Goal: Transaction & Acquisition: Book appointment/travel/reservation

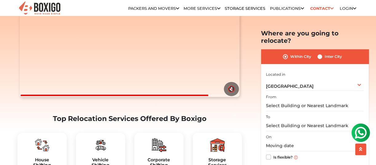
scroll to position [105, 0]
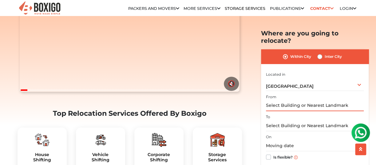
click at [290, 100] on input "text" at bounding box center [315, 105] width 98 height 11
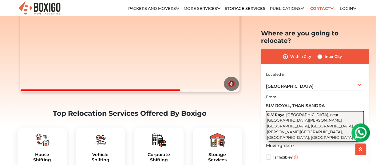
click at [292, 114] on span "Thanisandra Main Road, near Shell, Ashwath Nagar, Manayata Tech Park, Sinthan N…" at bounding box center [310, 125] width 86 height 27
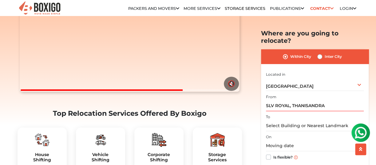
type input "SLV Royal, Thanisandra Main Road, near Shell, Ashwath Nagar, Manayata Tech Park…"
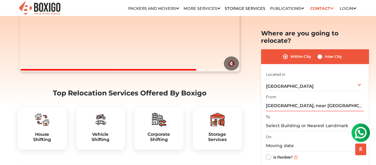
scroll to position [126, 0]
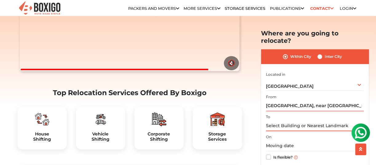
click at [284, 120] on input "text" at bounding box center [315, 125] width 98 height 11
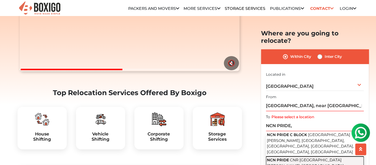
type input "NCN PRIDE, CNR Layout Main Road, Chikka Nanjunda Reddy Layout, Asheervad Colony…"
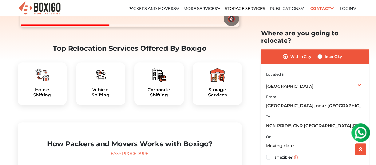
scroll to position [172, 0]
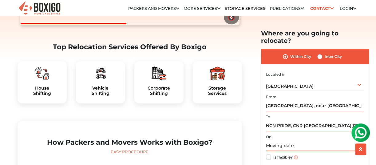
click at [303, 140] on input "text" at bounding box center [315, 145] width 98 height 11
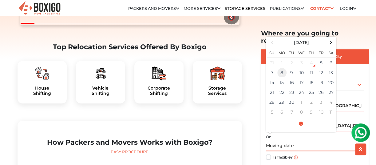
click at [280, 68] on td "8" at bounding box center [282, 73] width 10 height 10
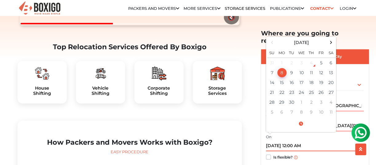
click at [294, 140] on input "09/08/2025 12:00 AM" at bounding box center [315, 145] width 98 height 11
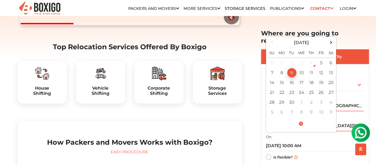
click at [308, 151] on div "Is flexible?" at bounding box center [315, 157] width 98 height 12
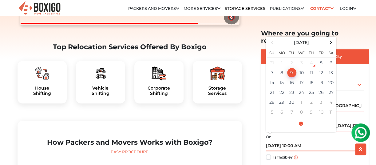
click at [275, 140] on input "09/09/2025 10:00 AM" at bounding box center [315, 145] width 98 height 11
click at [282, 68] on td "8" at bounding box center [282, 73] width 10 height 10
type input "09/08/2025 10:00 AM"
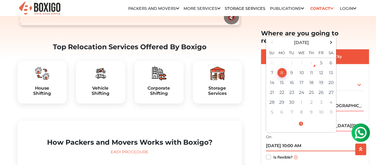
click at [282, 68] on td "8" at bounding box center [282, 73] width 10 height 10
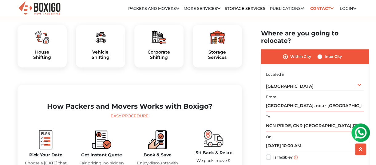
scroll to position [214, 0]
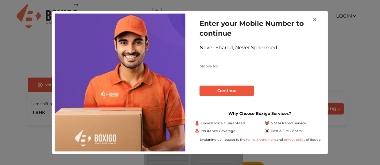
click at [243, 68] on input "text" at bounding box center [260, 66] width 121 height 10
type input "9886320358"
click at [233, 90] on button "Continue" at bounding box center [227, 90] width 54 height 10
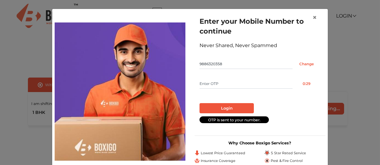
click at [221, 84] on input "text" at bounding box center [246, 84] width 93 height 10
type input "1752"
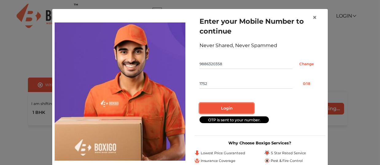
click at [221, 108] on button "Login" at bounding box center [227, 108] width 54 height 10
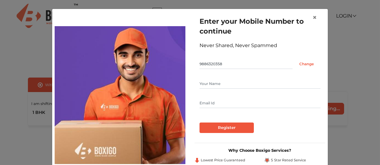
click at [222, 82] on input "text" at bounding box center [260, 84] width 121 height 10
type input "[PERSON_NAME]"
type input "[PERSON_NAME][DOMAIN_NAME][EMAIL_ADDRESS][DOMAIN_NAME]"
type input "[PERSON_NAME]"
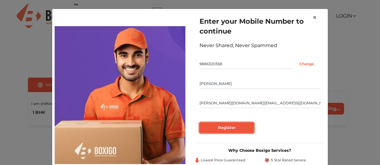
click at [220, 130] on input "Register" at bounding box center [227, 127] width 54 height 10
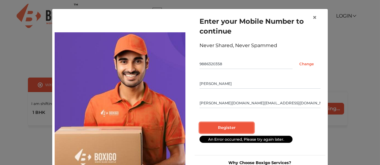
click at [224, 127] on input "Register" at bounding box center [227, 127] width 54 height 10
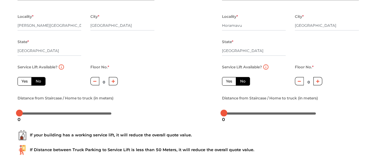
scroll to position [92, 0]
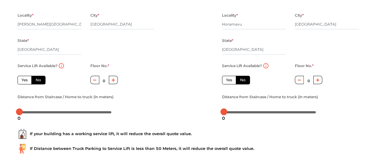
click at [22, 78] on label "Yes" at bounding box center [25, 80] width 14 height 9
click at [22, 78] on input "Yes" at bounding box center [24, 79] width 4 height 4
radio input "true"
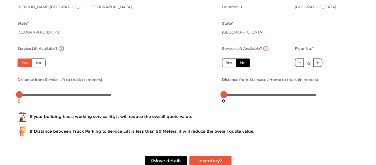
scroll to position [110, 0]
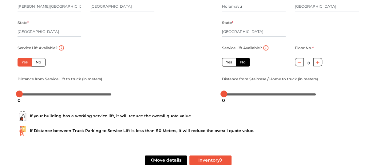
click at [230, 59] on label "Yes" at bounding box center [229, 62] width 14 height 9
click at [230, 59] on input "Yes" at bounding box center [228, 61] width 4 height 4
radio input "false"
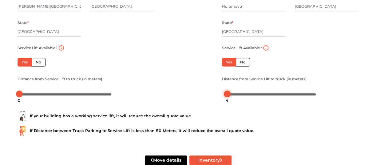
click at [227, 93] on div at bounding box center [270, 94] width 92 height 4
click at [224, 93] on div at bounding box center [227, 93] width 7 height 7
click at [224, 95] on div "0" at bounding box center [223, 100] width 8 height 10
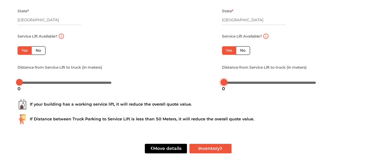
scroll to position [124, 0]
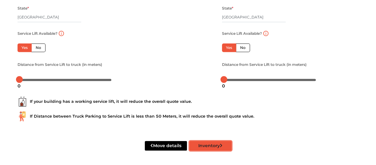
click at [209, 144] on button "Inventory" at bounding box center [210, 146] width 42 height 10
click at [207, 146] on button "Inventory" at bounding box center [210, 146] width 42 height 10
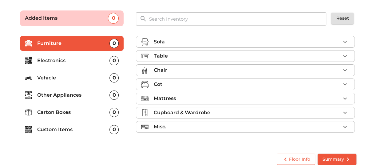
scroll to position [44, 0]
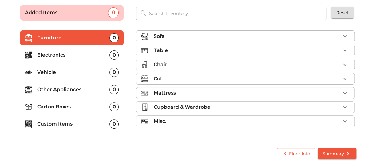
click at [312, 36] on div "Sofa" at bounding box center [246, 36] width 187 height 7
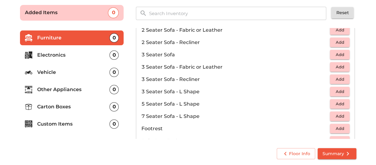
scroll to position [72, 0]
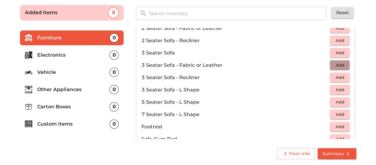
click at [340, 65] on span "Add" at bounding box center [340, 64] width 14 height 7
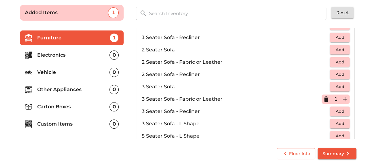
scroll to position [47, 0]
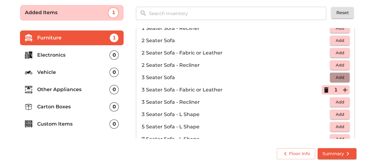
click at [334, 77] on span "Add" at bounding box center [340, 77] width 14 height 7
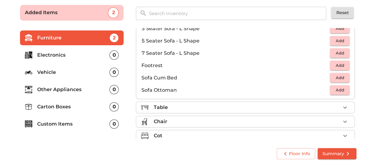
scroll to position [148, 0]
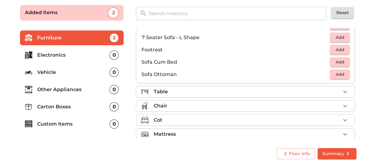
click at [277, 91] on div "Table" at bounding box center [246, 91] width 187 height 7
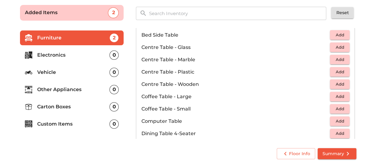
scroll to position [30, 0]
click at [337, 48] on span "Add" at bounding box center [340, 47] width 14 height 7
click at [335, 32] on span "Add" at bounding box center [340, 35] width 14 height 7
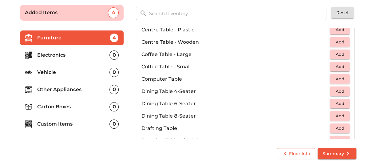
scroll to position [81, 0]
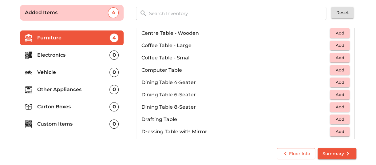
click at [333, 73] on button "Add" at bounding box center [340, 70] width 20 height 10
click at [343, 70] on icon "button" at bounding box center [345, 70] width 4 height 4
click at [338, 83] on span "Add" at bounding box center [340, 82] width 14 height 7
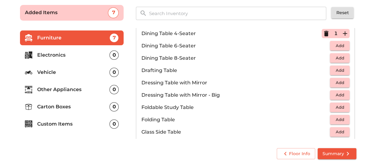
scroll to position [139, 0]
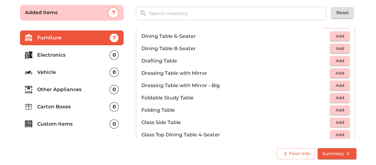
click at [338, 74] on span "Add" at bounding box center [340, 72] width 14 height 7
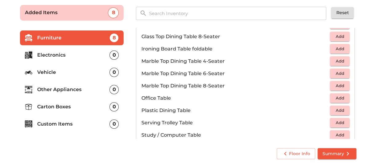
scroll to position [274, 0]
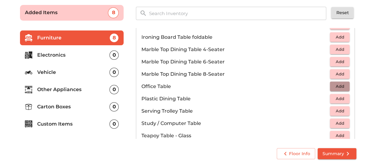
click at [336, 85] on span "Add" at bounding box center [340, 86] width 14 height 7
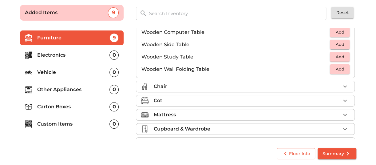
scroll to position [428, 0]
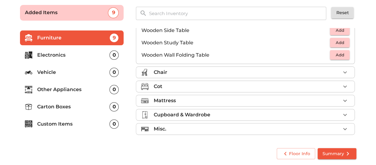
click at [327, 72] on div "Chair" at bounding box center [246, 72] width 187 height 7
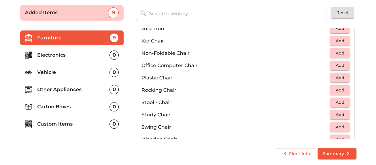
scroll to position [186, 0]
click at [338, 64] on span "Add" at bounding box center [340, 64] width 14 height 7
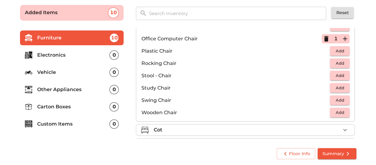
scroll to position [217, 0]
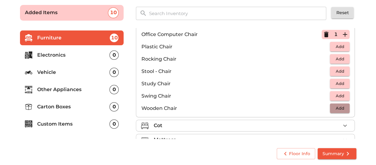
click at [334, 104] on span "Add" at bounding box center [340, 107] width 14 height 7
click at [341, 107] on icon "button" at bounding box center [344, 107] width 7 height 7
click at [334, 80] on span "Add" at bounding box center [340, 83] width 14 height 7
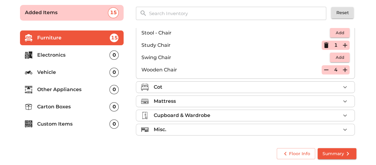
scroll to position [256, 0]
click at [287, 84] on div "Cot" at bounding box center [246, 86] width 187 height 7
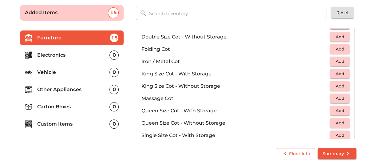
scroll to position [125, 0]
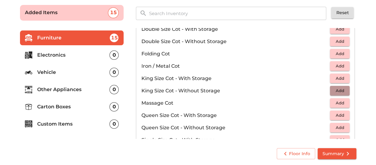
click at [336, 92] on span "Add" at bounding box center [340, 90] width 14 height 7
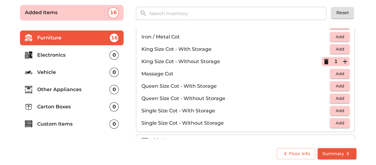
scroll to position [170, 0]
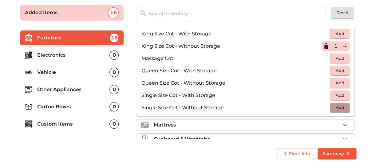
click at [333, 105] on span "Add" at bounding box center [340, 107] width 14 height 7
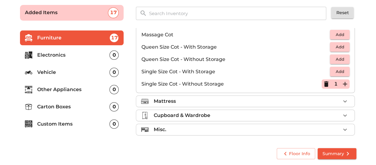
scroll to position [194, 0]
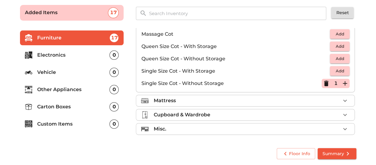
click at [273, 101] on div "Mattress" at bounding box center [246, 100] width 187 height 7
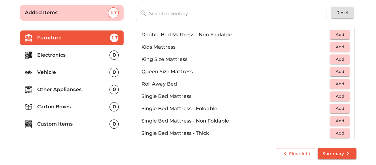
scroll to position [81, 0]
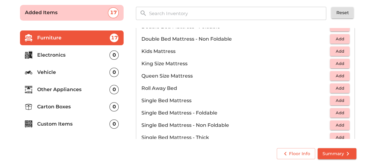
click at [333, 62] on span "Add" at bounding box center [340, 63] width 14 height 7
click at [337, 73] on span "Add" at bounding box center [340, 75] width 14 height 7
click at [341, 74] on icon "button" at bounding box center [344, 75] width 7 height 7
click at [323, 72] on icon "button" at bounding box center [325, 75] width 7 height 7
click at [324, 73] on icon "button" at bounding box center [326, 76] width 4 height 6
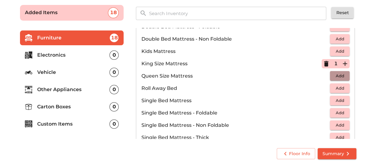
click at [337, 77] on span "Add" at bounding box center [340, 75] width 14 height 7
click at [336, 110] on span "Add" at bounding box center [340, 112] width 14 height 7
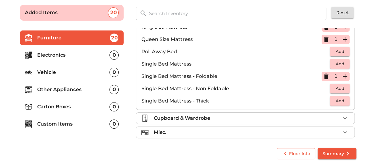
scroll to position [120, 0]
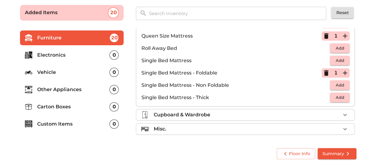
click at [265, 112] on div "Cupboard & Wardrobe" at bounding box center [246, 114] width 187 height 7
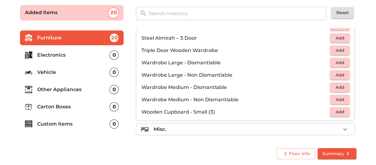
scroll to position [207, 0]
click at [232, 128] on div "Misc." at bounding box center [246, 128] width 187 height 7
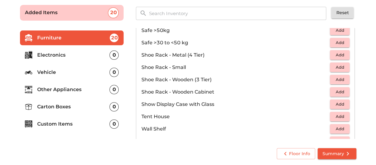
scroll to position [329, 0]
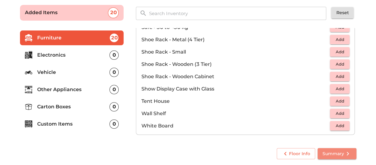
click at [325, 152] on span "Summary" at bounding box center [336, 154] width 29 height 8
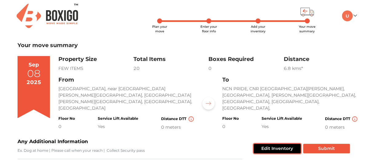
click at [271, 144] on button "Edit Inventory" at bounding box center [277, 149] width 47 height 10
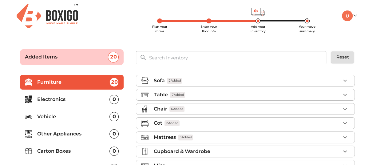
click at [82, 100] on p "Electronics" at bounding box center [73, 99] width 73 height 7
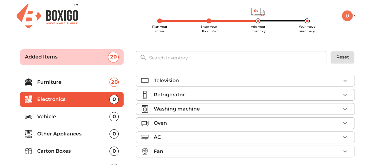
click at [246, 74] on ul "Television Refrigerator Washing machine Oven AC Fan" at bounding box center [245, 117] width 219 height 90
click at [264, 84] on div "Television" at bounding box center [246, 80] width 187 height 7
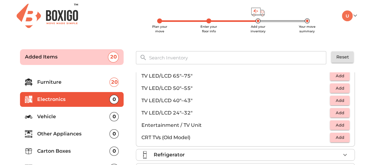
scroll to position [22, 0]
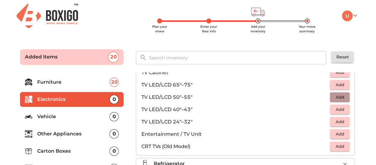
click at [339, 97] on span "Add" at bounding box center [340, 96] width 14 height 7
click at [336, 110] on span "Add" at bounding box center [340, 109] width 14 height 7
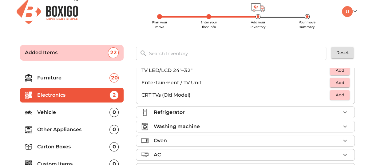
scroll to position [6, 0]
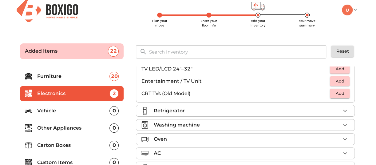
click at [325, 110] on div "Refrigerator" at bounding box center [246, 110] width 187 height 7
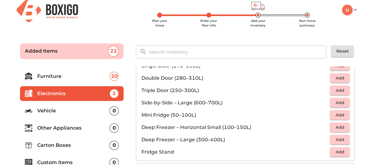
scroll to position [35, 0]
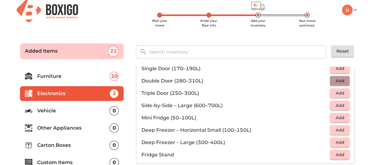
click at [334, 80] on span "Add" at bounding box center [340, 80] width 14 height 7
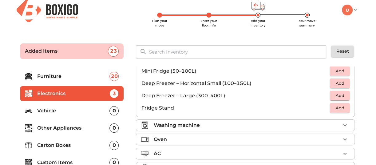
scroll to position [82, 0]
click at [272, 125] on div "Washing machine" at bounding box center [246, 124] width 187 height 7
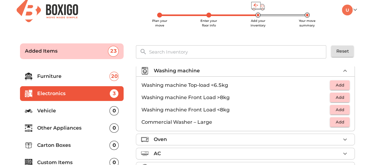
scroll to position [33, 0]
click at [336, 95] on span "Add" at bounding box center [340, 96] width 14 height 7
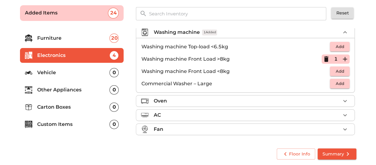
scroll to position [44, 0]
click at [260, 97] on div "Oven" at bounding box center [246, 100] width 187 height 7
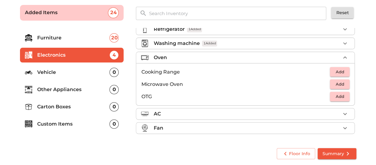
scroll to position [21, 0]
click at [337, 83] on span "Add" at bounding box center [340, 84] width 14 height 7
click at [77, 73] on p "Vehicle" at bounding box center [73, 72] width 73 height 7
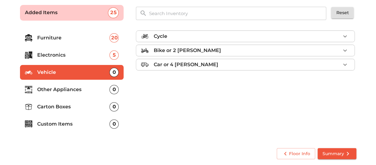
scroll to position [0, 0]
click at [268, 38] on div "Cycle" at bounding box center [246, 36] width 187 height 7
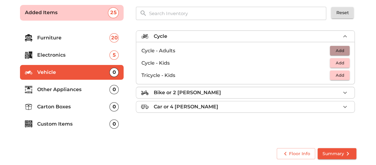
click at [340, 51] on span "Add" at bounding box center [340, 50] width 14 height 7
click at [342, 51] on icon "button" at bounding box center [344, 50] width 7 height 7
click at [295, 88] on li "Bike or 2 [PERSON_NAME]" at bounding box center [245, 92] width 218 height 11
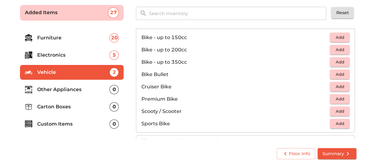
scroll to position [33, 0]
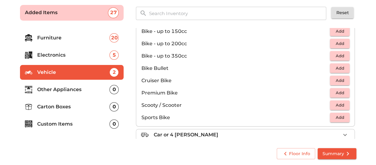
click at [334, 103] on span "Add" at bounding box center [340, 104] width 14 height 7
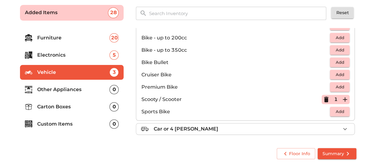
scroll to position [40, 0]
click at [66, 89] on p "Other Appliances" at bounding box center [73, 89] width 73 height 7
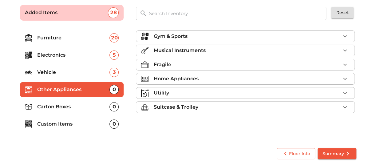
scroll to position [0, 0]
click at [221, 51] on div "Musical Instruments" at bounding box center [246, 50] width 187 height 7
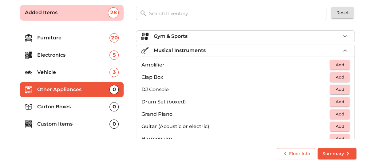
click at [250, 51] on div "Musical Instruments" at bounding box center [246, 50] width 187 height 7
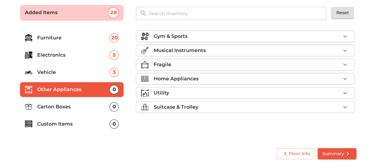
click at [215, 108] on div "Suitcase & Trolley" at bounding box center [246, 106] width 187 height 7
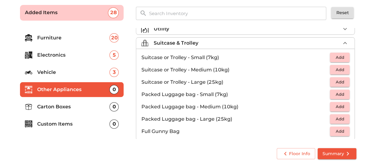
scroll to position [69, 0]
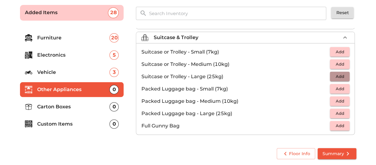
click at [335, 75] on span "Add" at bounding box center [340, 76] width 14 height 7
click at [343, 75] on icon "button" at bounding box center [345, 76] width 4 height 4
click at [339, 64] on span "Add" at bounding box center [340, 64] width 14 height 7
click at [83, 108] on p "Carton Boxes" at bounding box center [73, 106] width 73 height 7
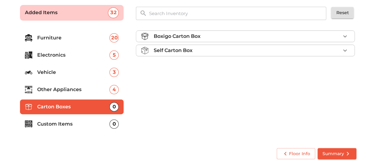
scroll to position [0, 0]
click at [274, 49] on div "Self Carton Box" at bounding box center [246, 50] width 187 height 7
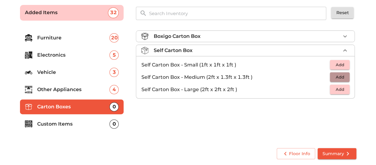
click at [341, 77] on span "Add" at bounding box center [340, 76] width 14 height 7
click at [344, 77] on icon "button" at bounding box center [345, 77] width 4 height 4
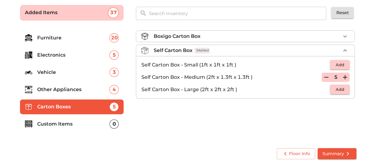
click at [344, 77] on icon "button" at bounding box center [345, 77] width 4 height 4
click at [338, 87] on span "Add" at bounding box center [340, 89] width 14 height 7
click at [344, 89] on icon "button" at bounding box center [344, 89] width 7 height 7
click at [258, 39] on div "Boxigo Carton Box" at bounding box center [246, 36] width 187 height 7
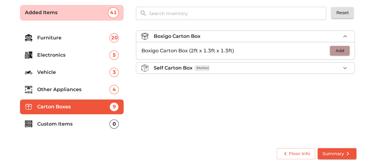
click at [333, 51] on button "Add" at bounding box center [340, 51] width 20 height 10
click at [344, 50] on icon "button" at bounding box center [345, 51] width 4 height 4
click at [330, 66] on div "Self Carton Box 9 Added" at bounding box center [246, 67] width 187 height 7
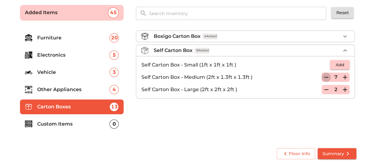
click at [326, 78] on icon "button" at bounding box center [325, 76] width 7 height 7
click at [77, 121] on p "Custom Items" at bounding box center [73, 123] width 73 height 7
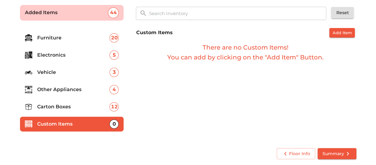
click at [330, 153] on span "Summary" at bounding box center [336, 154] width 29 height 8
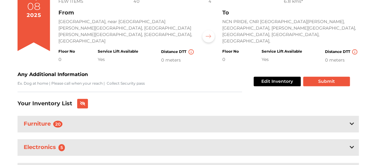
scroll to position [67, 0]
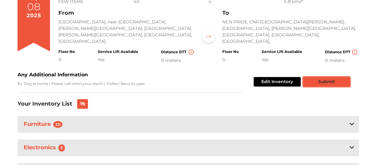
click at [323, 77] on button "Submit" at bounding box center [326, 82] width 47 height 10
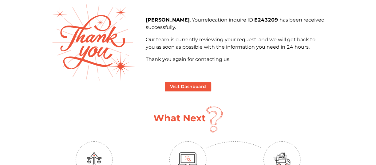
scroll to position [36, 0]
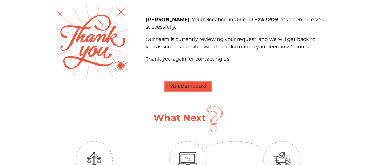
click at [197, 85] on button "Visit Dashboard" at bounding box center [188, 86] width 46 height 10
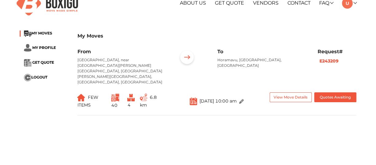
scroll to position [18, 0]
